Goal: Use online tool/utility: Utilize a website feature to perform a specific function

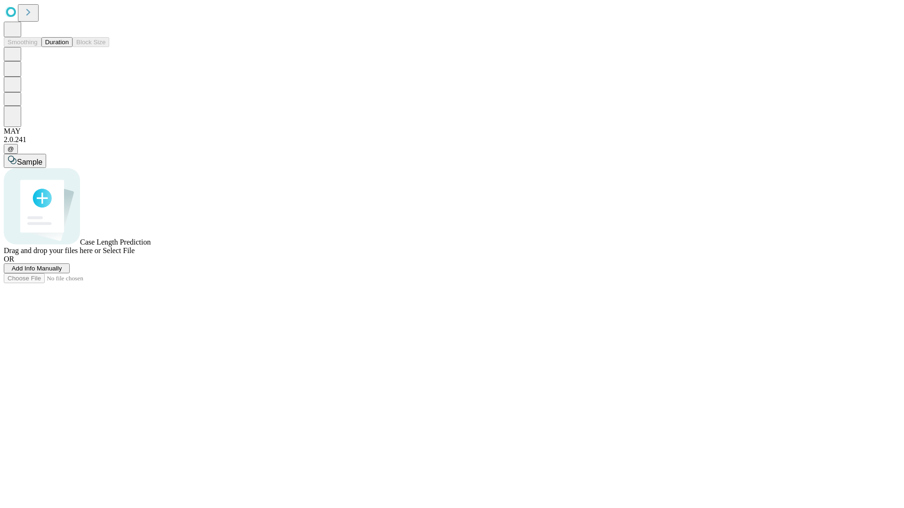
click at [69, 47] on button "Duration" at bounding box center [56, 42] width 31 height 10
click at [62, 272] on span "Add Info Manually" at bounding box center [37, 268] width 50 height 7
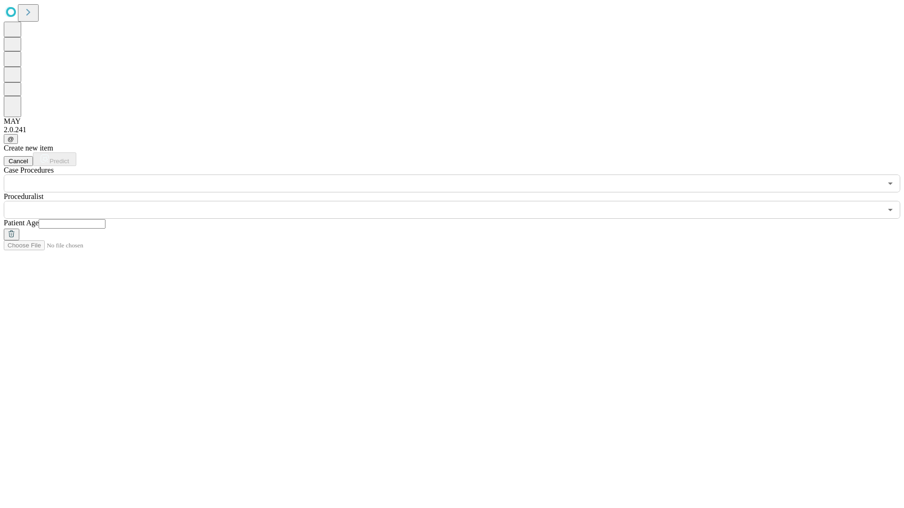
click at [105, 219] on input "text" at bounding box center [72, 223] width 67 height 9
type input "**"
click at [458, 201] on input "text" at bounding box center [443, 210] width 878 height 18
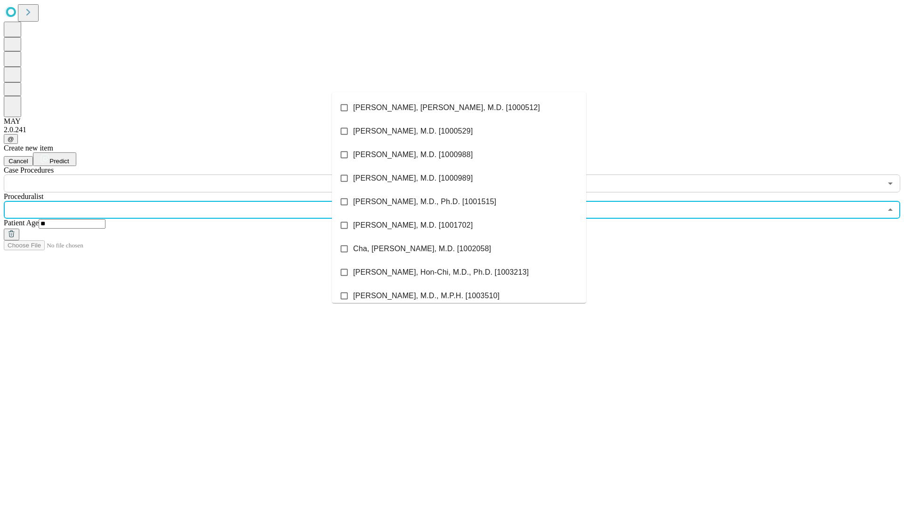
click at [459, 108] on li "[PERSON_NAME], [PERSON_NAME], M.D. [1000512]" at bounding box center [459, 108] width 254 height 24
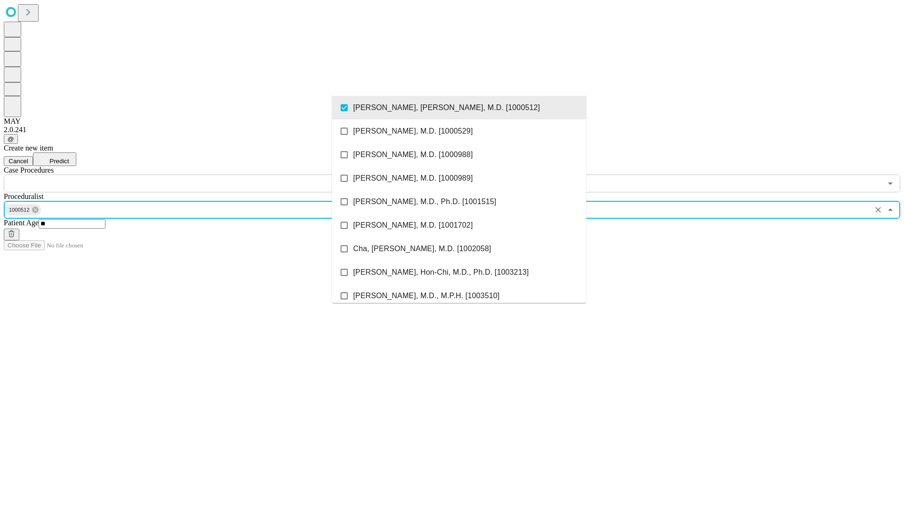
click at [198, 175] on input "text" at bounding box center [443, 184] width 878 height 18
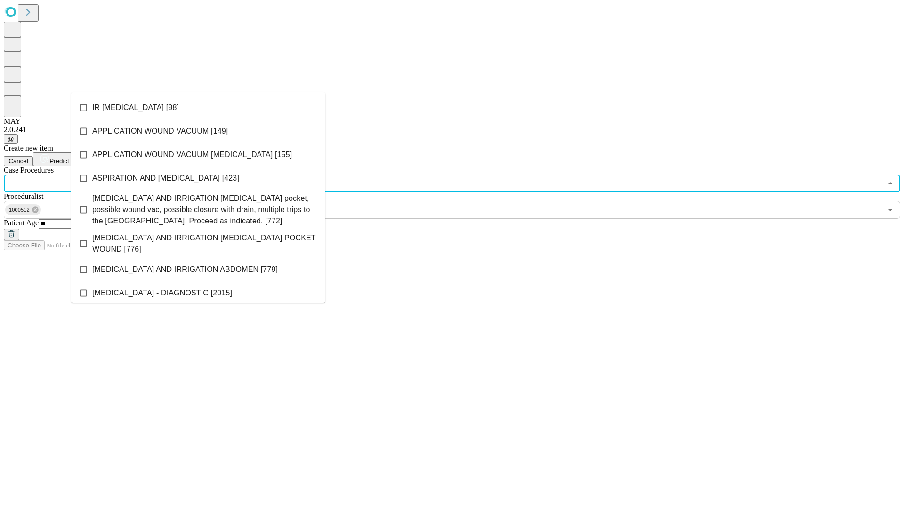
click at [198, 108] on li "IR [MEDICAL_DATA] [98]" at bounding box center [198, 108] width 254 height 24
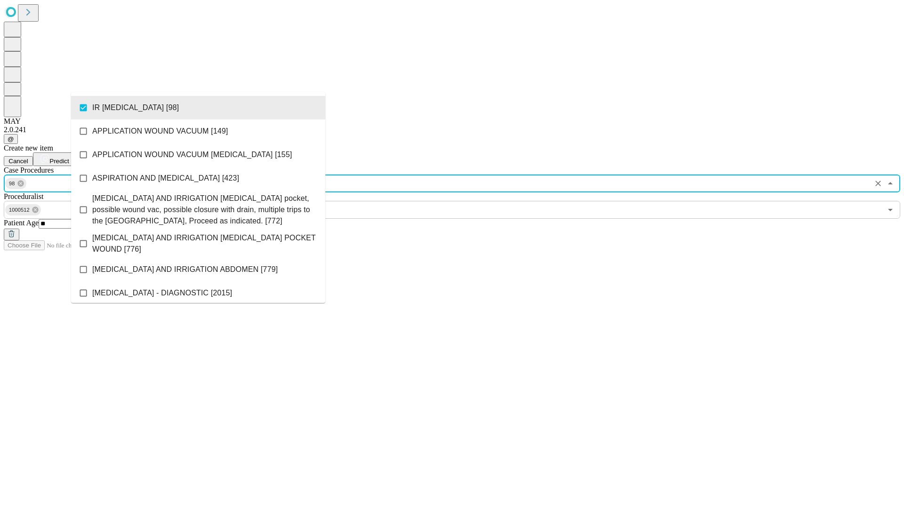
click at [69, 158] on span "Predict" at bounding box center [58, 161] width 19 height 7
